Goal: Information Seeking & Learning: Learn about a topic

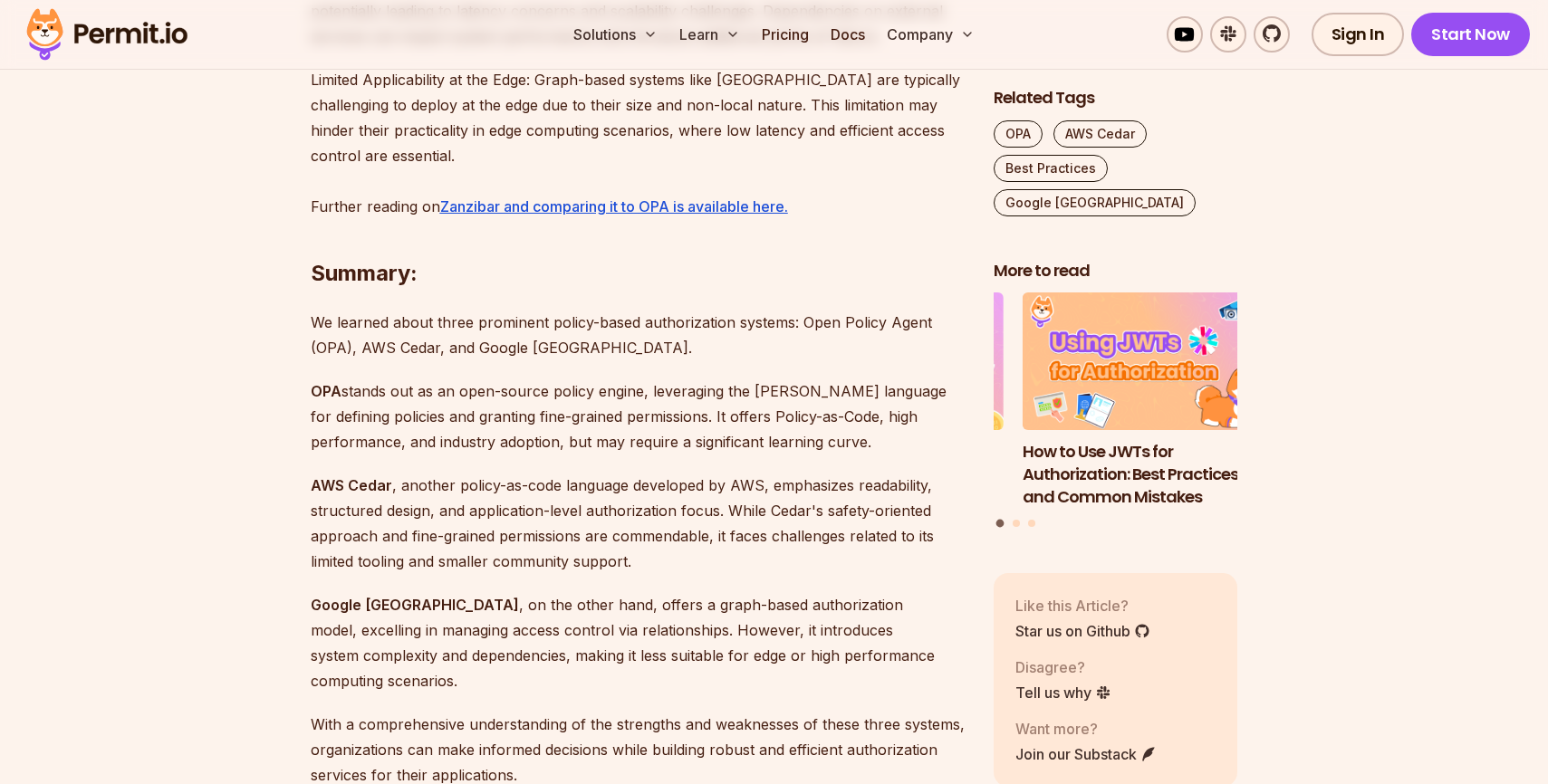
scroll to position [4271, 0]
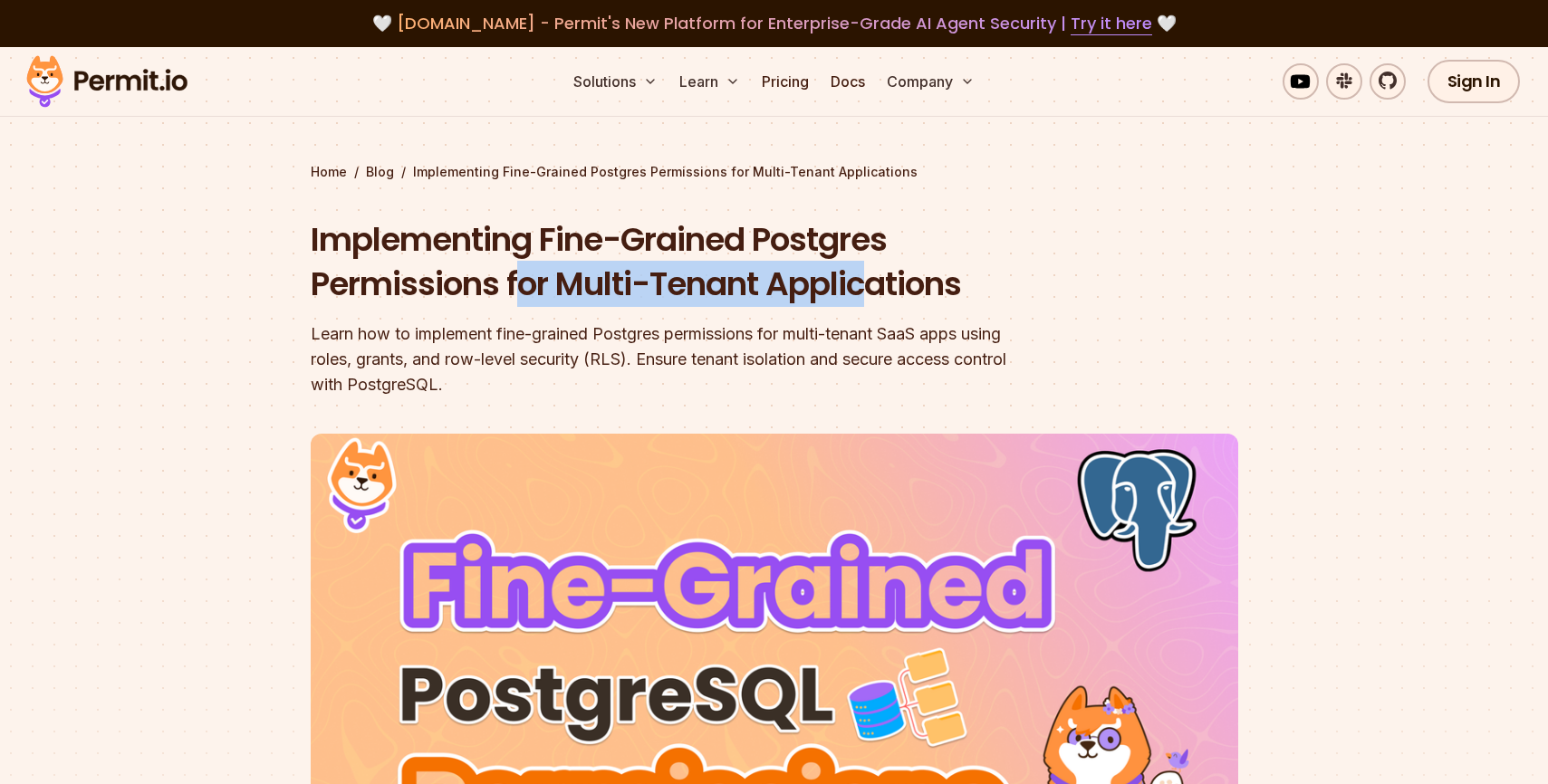
drag, startPoint x: 522, startPoint y: 286, endPoint x: 871, endPoint y: 301, distance: 349.3
click at [871, 301] on h1 "Implementing Fine-Grained Postgres Permissions for Multi-Tenant Applications" at bounding box center [658, 263] width 696 height 90
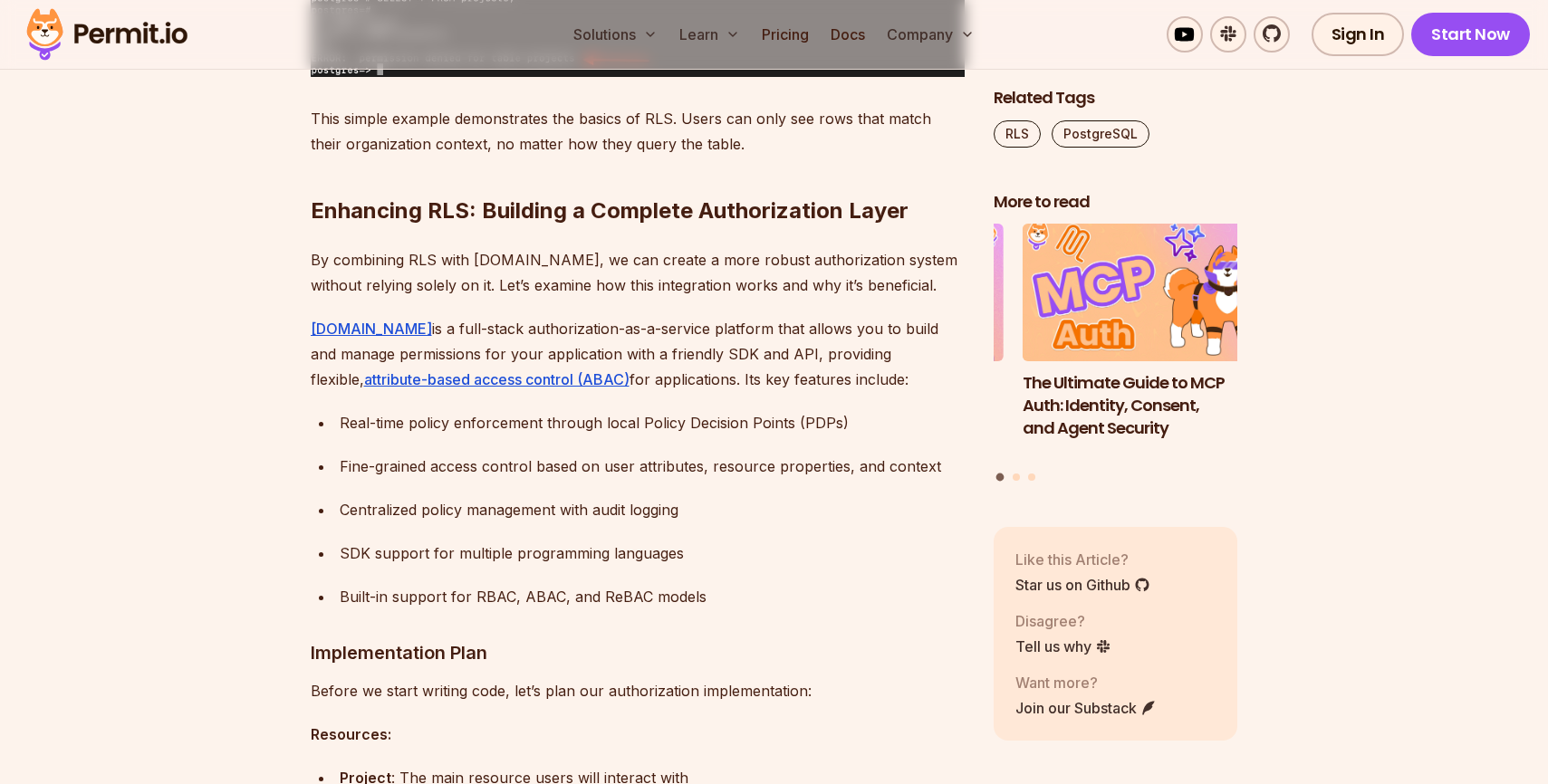
scroll to position [5530, 0]
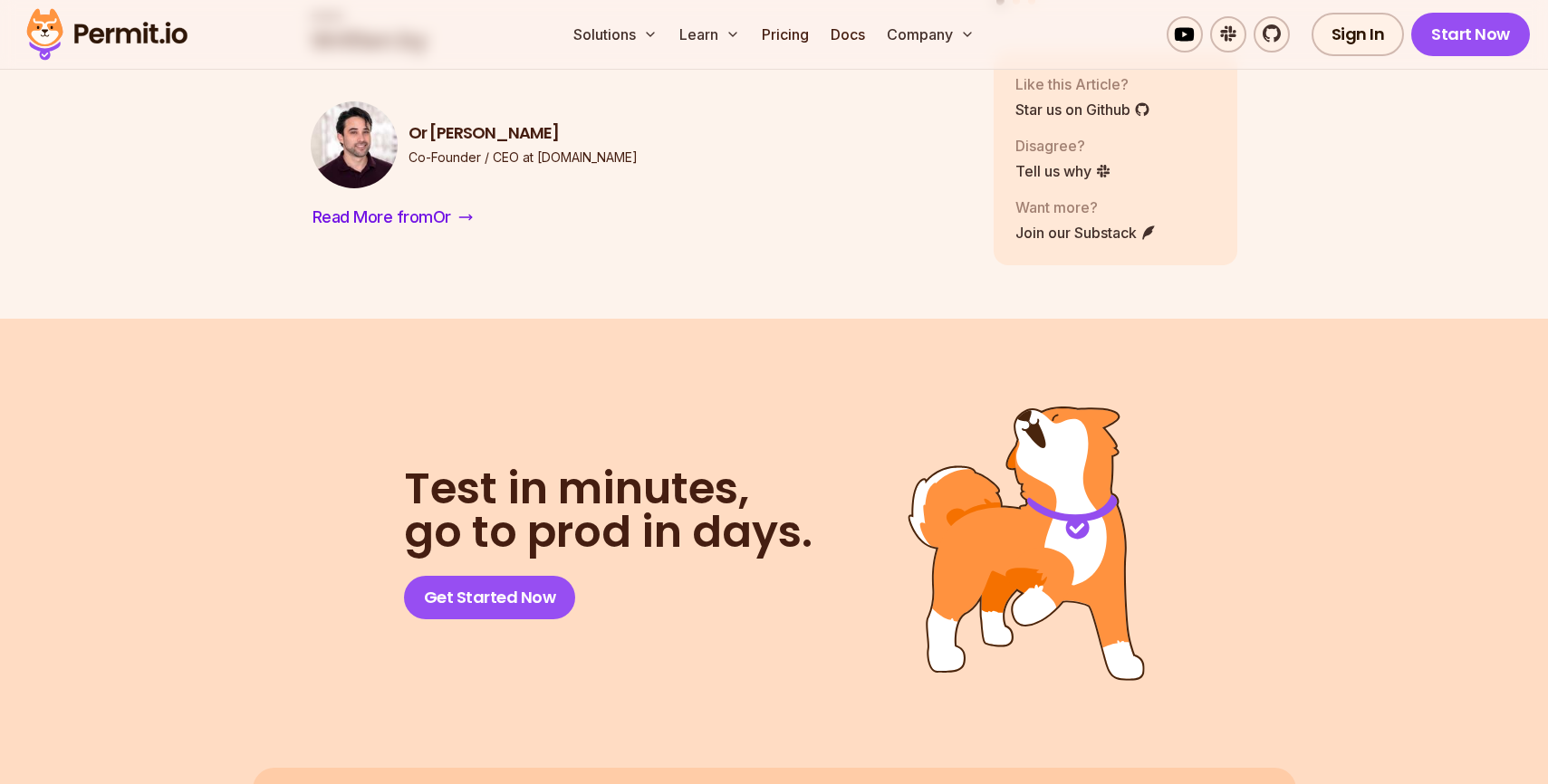
scroll to position [9383, 0]
